Goal: Navigation & Orientation: Find specific page/section

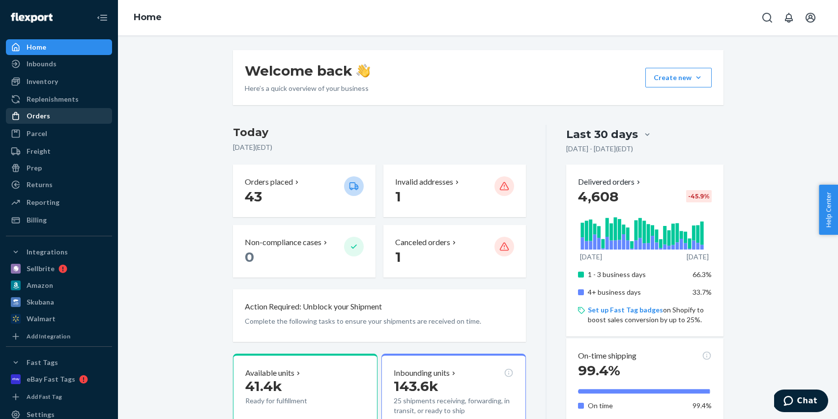
click at [25, 120] on div at bounding box center [19, 116] width 16 height 10
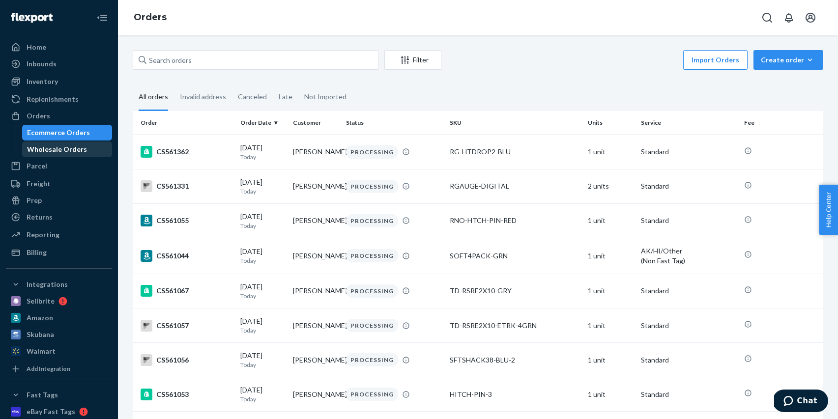
click at [59, 148] on div "Wholesale Orders" at bounding box center [57, 150] width 60 height 10
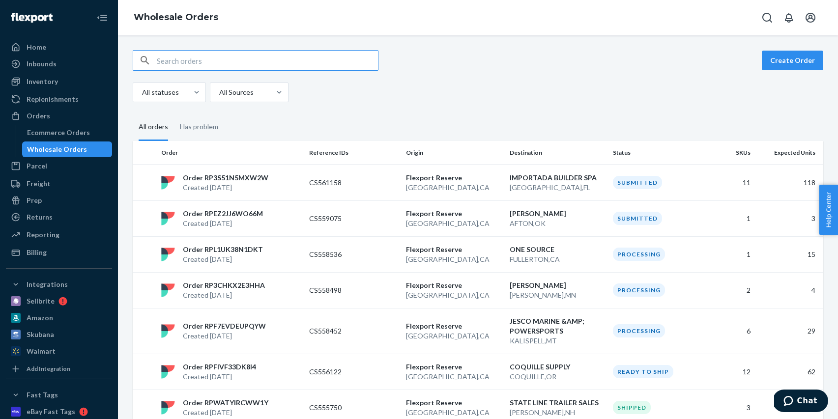
click at [62, 38] on div "Home Inbounds Shipping Plans Problems Inventory Products Replenishments Orders …" at bounding box center [59, 209] width 118 height 419
click at [68, 45] on div "Home" at bounding box center [59, 47] width 104 height 14
